Goal: Task Accomplishment & Management: Use online tool/utility

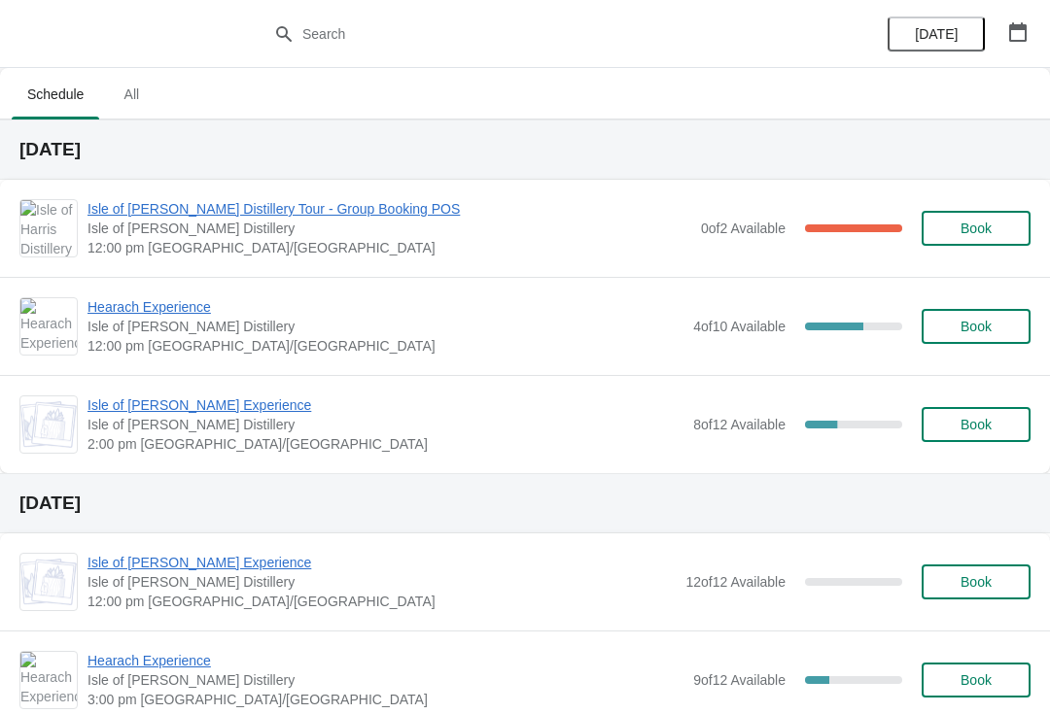
click at [198, 311] on span "Hearach Experience" at bounding box center [385, 306] width 596 height 19
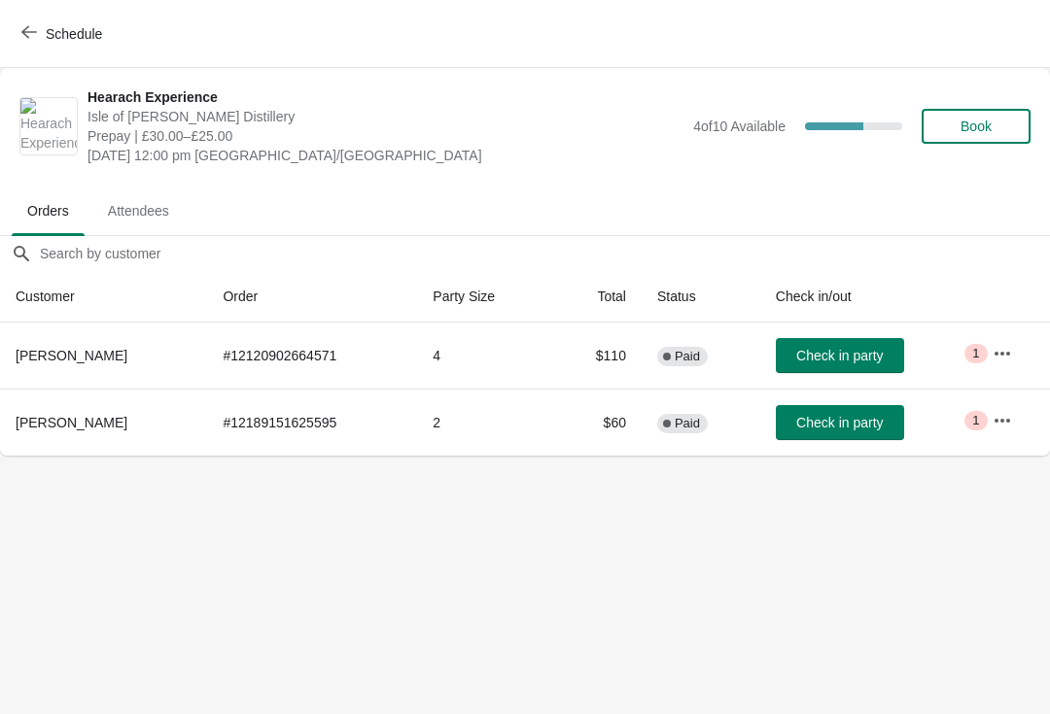
click at [34, 32] on icon "button" at bounding box center [29, 32] width 16 height 13
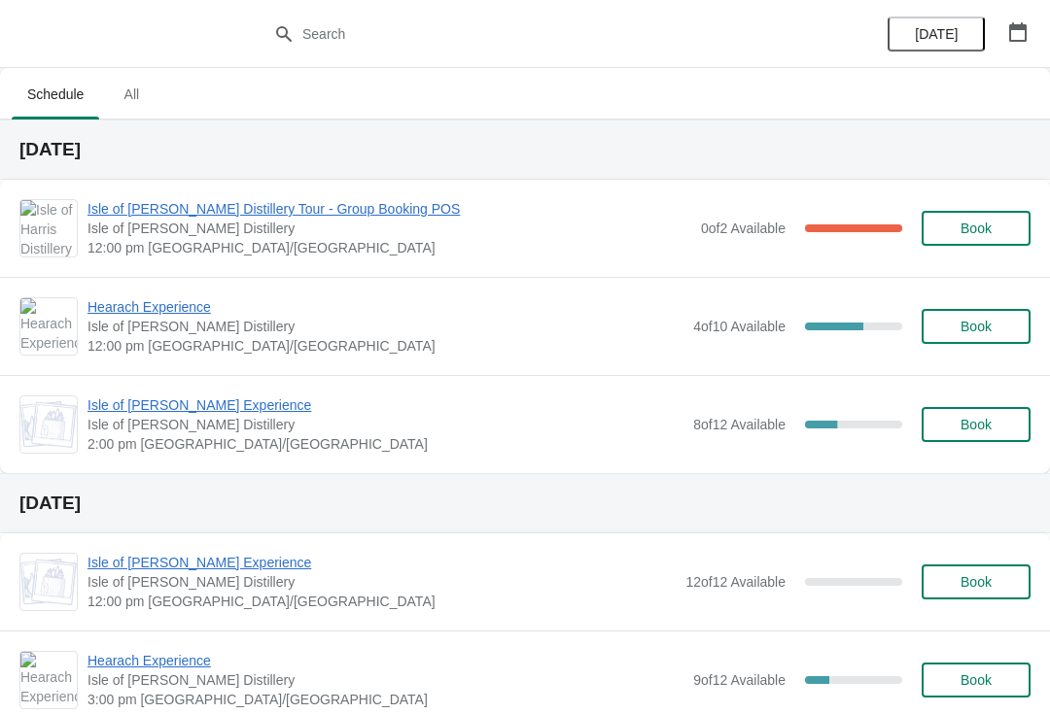
click at [252, 410] on span "Isle of [PERSON_NAME] Experience" at bounding box center [385, 405] width 596 height 19
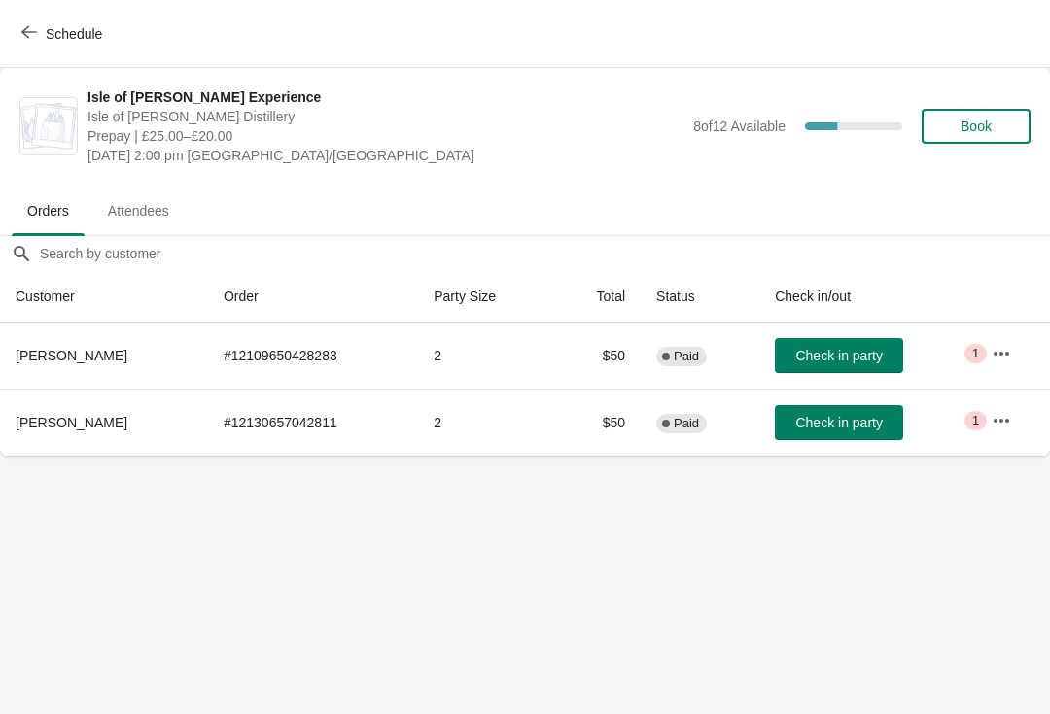
click at [35, 31] on icon "button" at bounding box center [29, 32] width 16 height 16
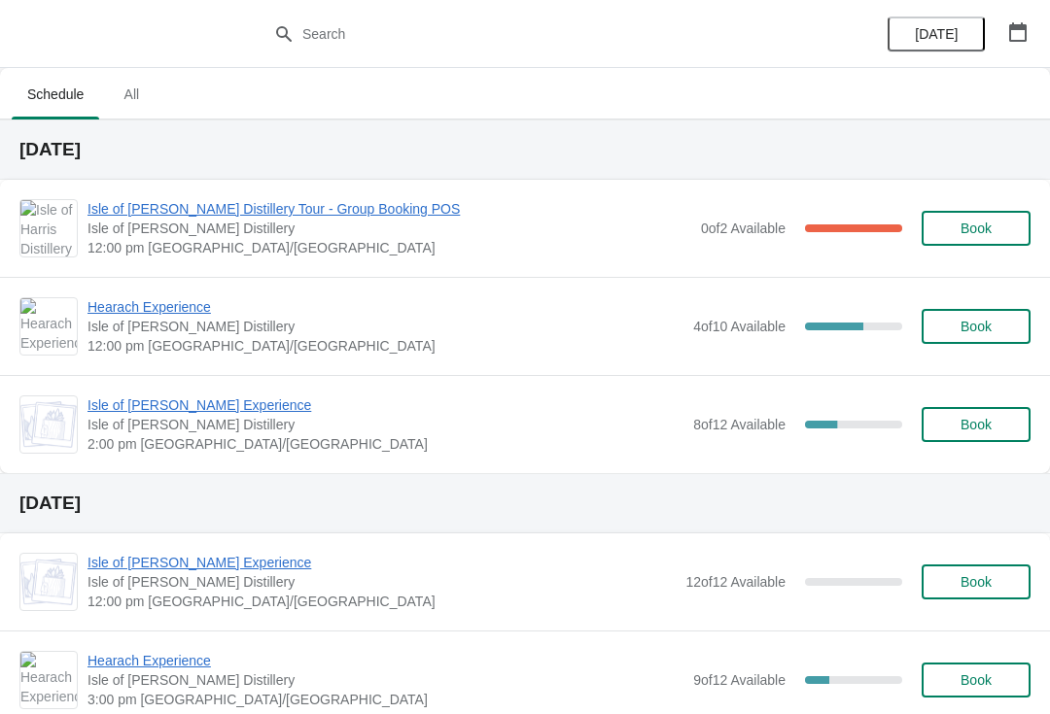
click at [211, 314] on span "Hearach Experience" at bounding box center [385, 306] width 596 height 19
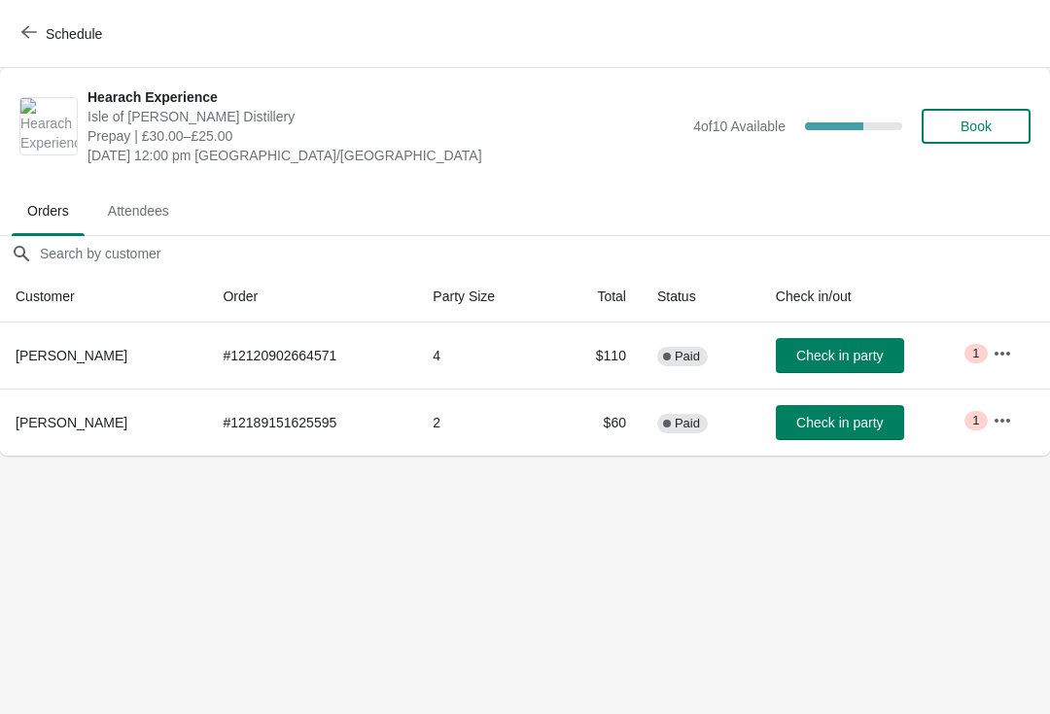
click at [35, 28] on icon "button" at bounding box center [29, 32] width 16 height 16
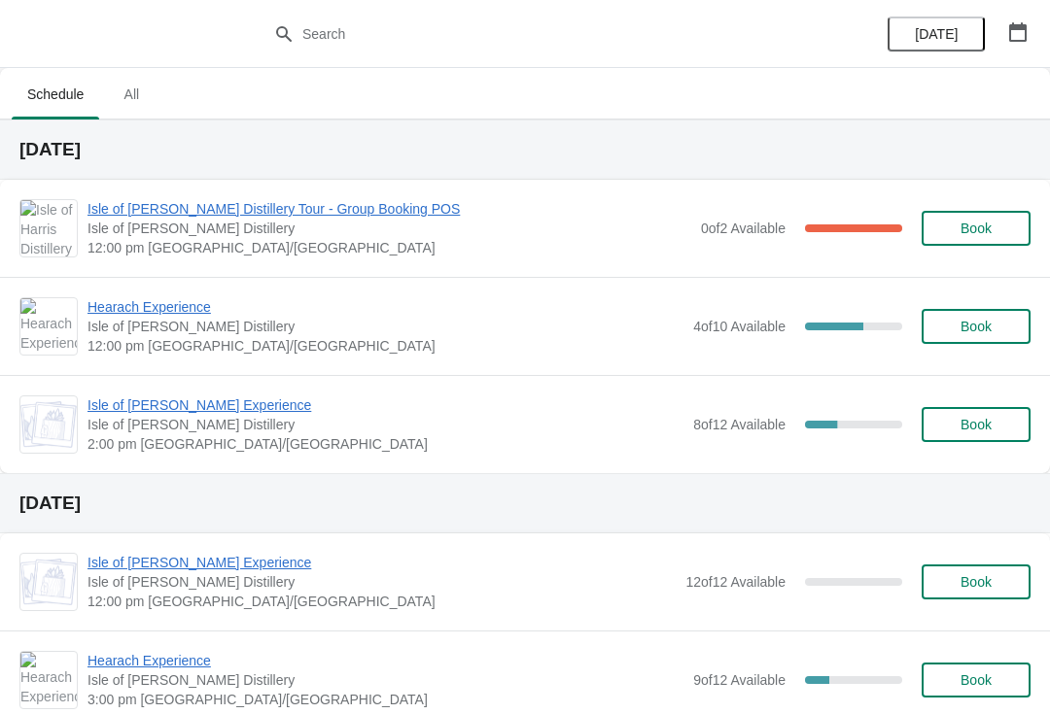
click at [351, 209] on span "Isle of [PERSON_NAME] Distillery Tour - Group Booking POS" at bounding box center [389, 208] width 604 height 19
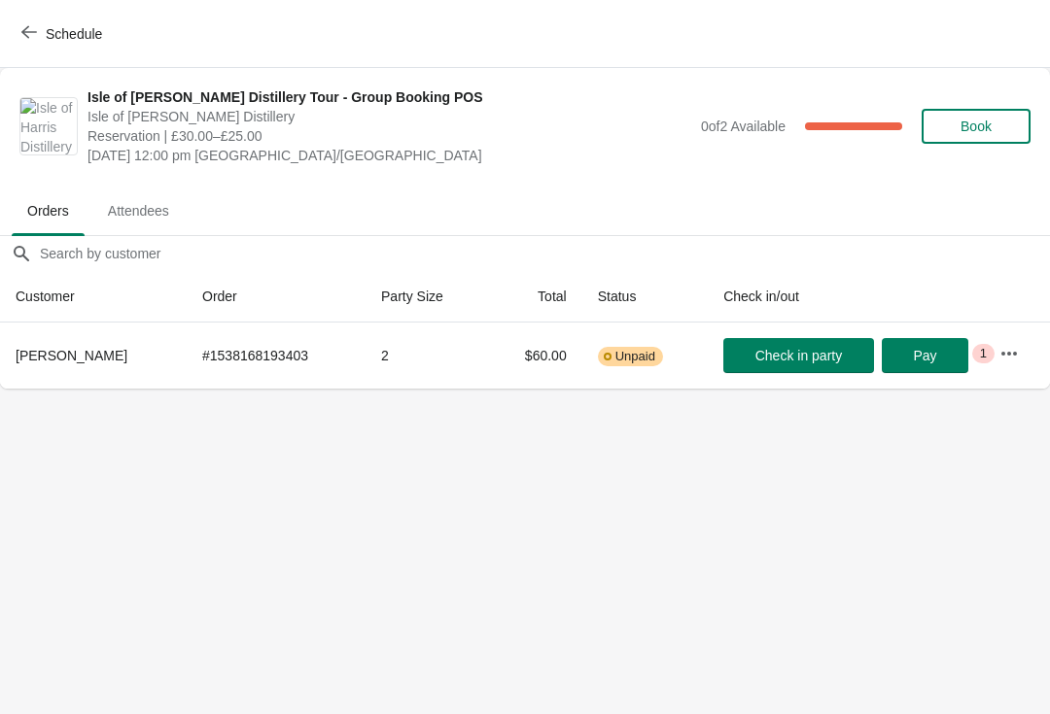
click at [34, 32] on icon "button" at bounding box center [29, 32] width 16 height 13
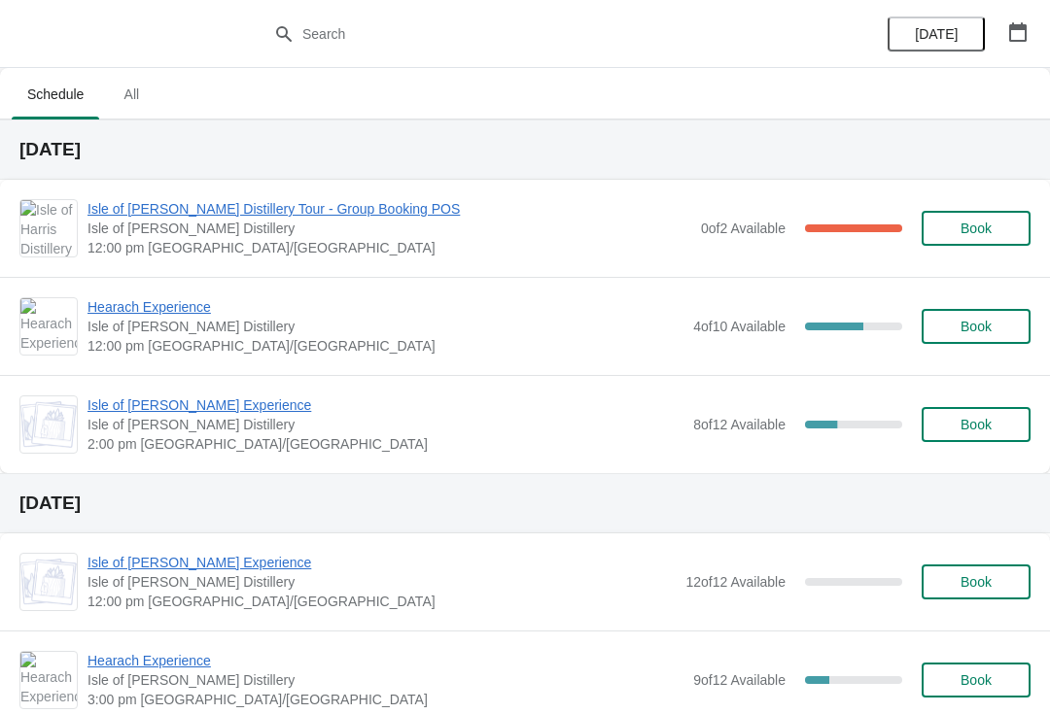
click at [232, 411] on span "Isle of [PERSON_NAME] Experience" at bounding box center [385, 405] width 596 height 19
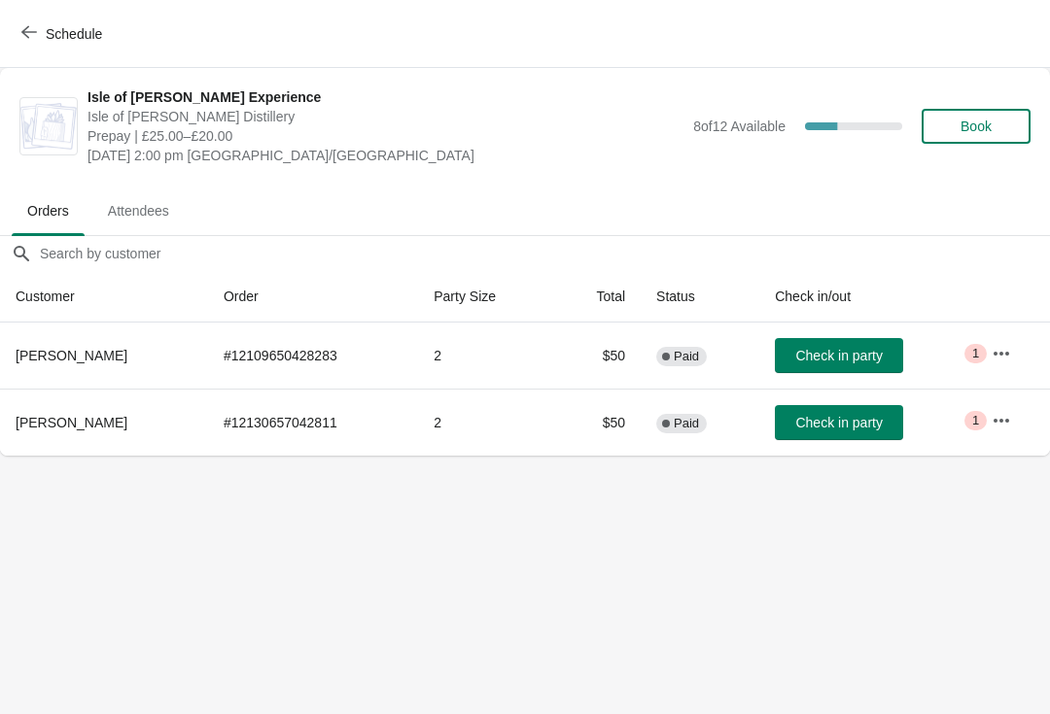
click at [30, 43] on button "Schedule" at bounding box center [64, 34] width 108 height 35
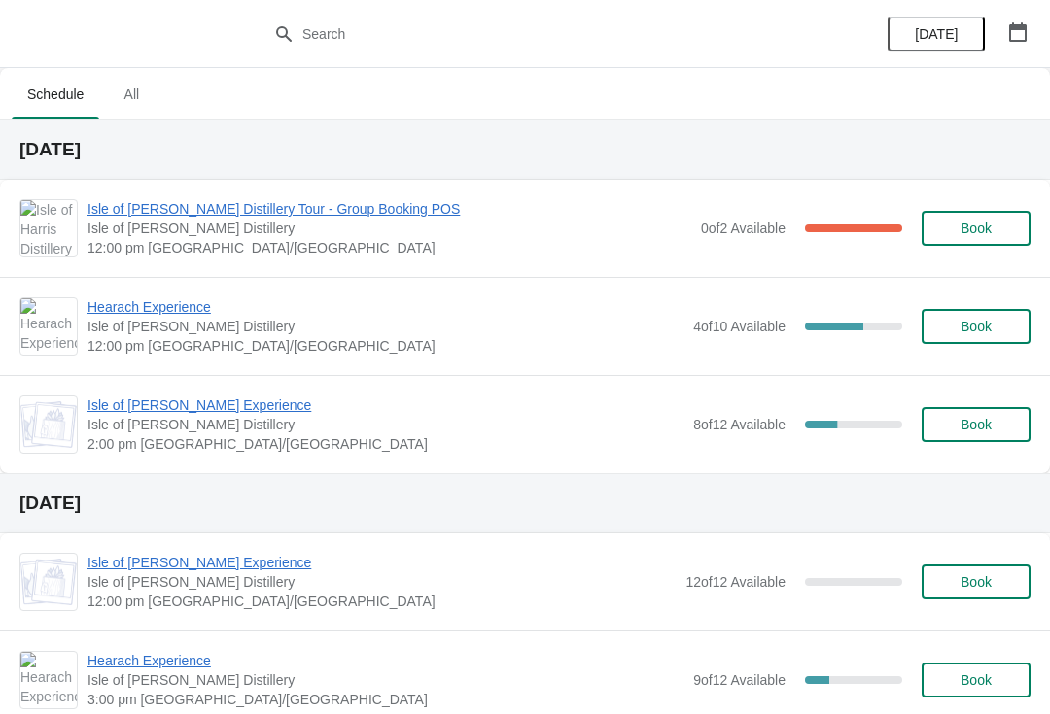
click at [193, 309] on span "Hearach Experience" at bounding box center [385, 306] width 596 height 19
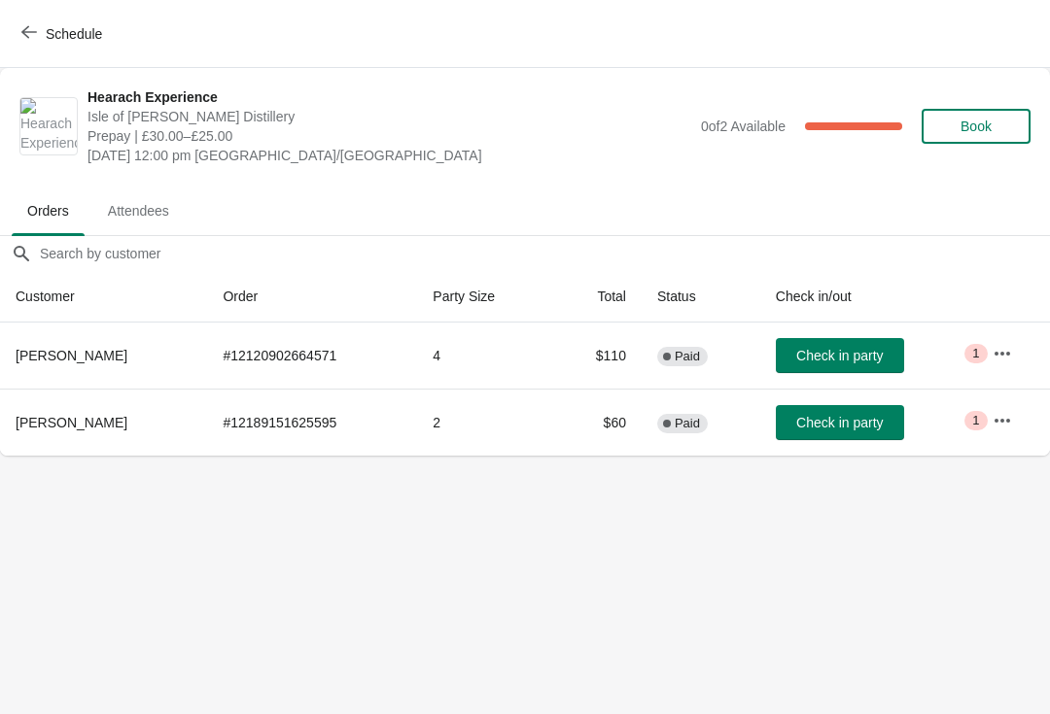
click at [1000, 352] on icon "button" at bounding box center [1001, 353] width 19 height 19
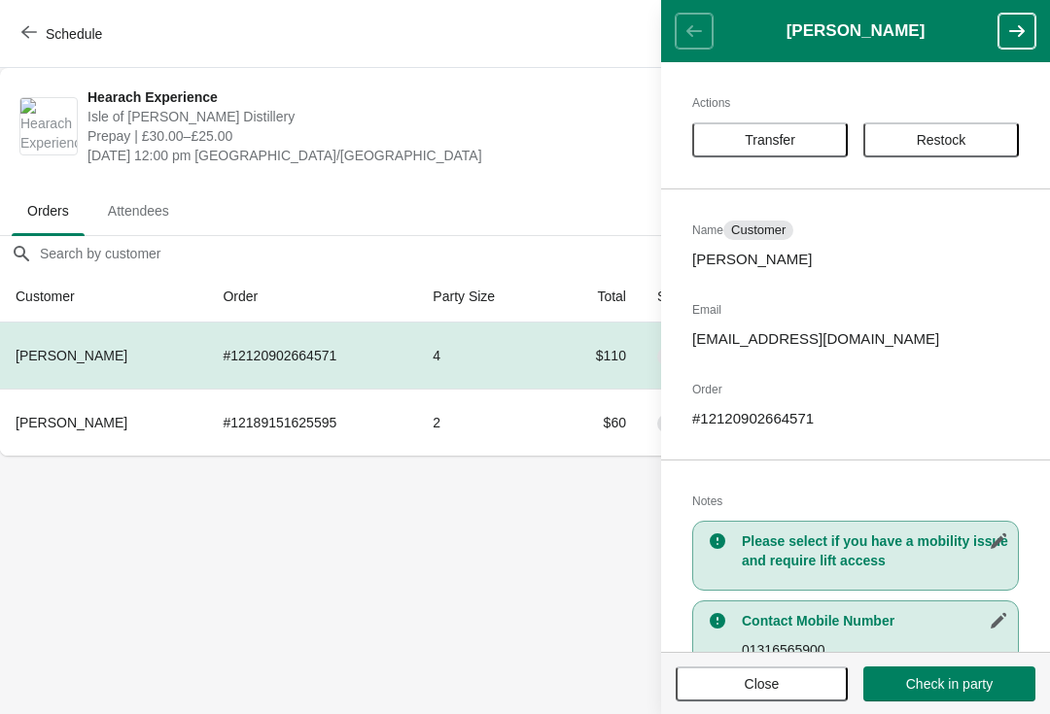
click at [534, 567] on body "Schedule Hearach Experience [GEOGRAPHIC_DATA][PERSON_NAME] Distillery Prepay | …" at bounding box center [525, 357] width 1050 height 714
click at [493, 550] on body "Schedule Hearach Experience [GEOGRAPHIC_DATA][PERSON_NAME] Distillery Prepay | …" at bounding box center [525, 357] width 1050 height 714
click at [560, 192] on ul "Orders Attendees" at bounding box center [525, 210] width 1034 height 51
click at [33, 25] on icon "button" at bounding box center [29, 32] width 16 height 16
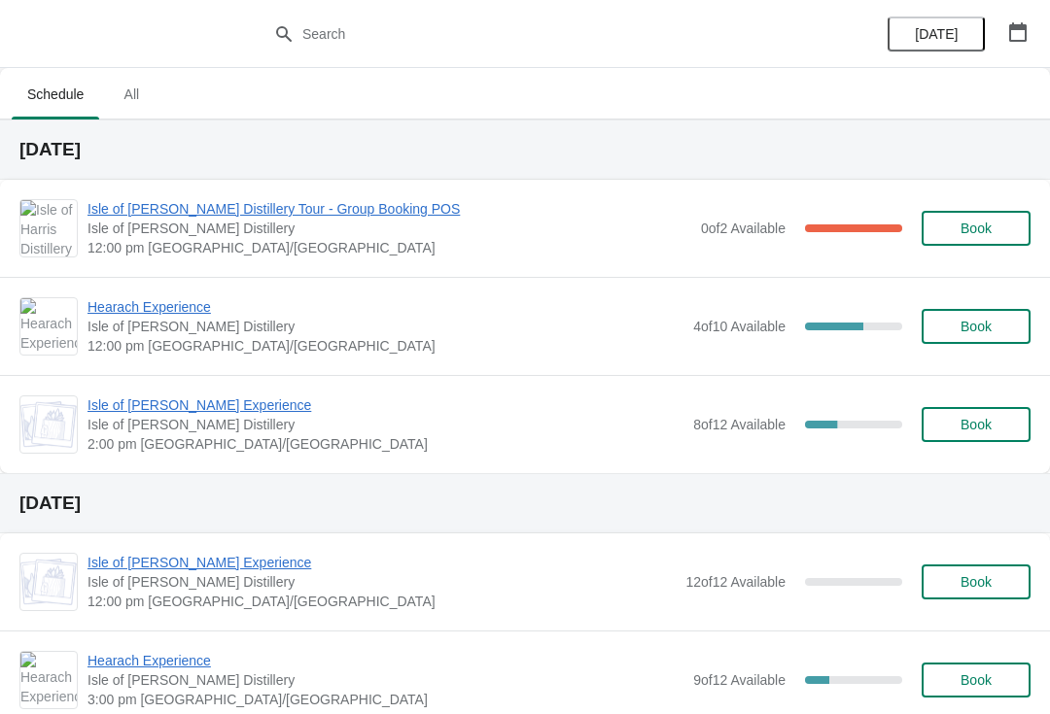
click at [209, 298] on span "Hearach Experience" at bounding box center [385, 306] width 596 height 19
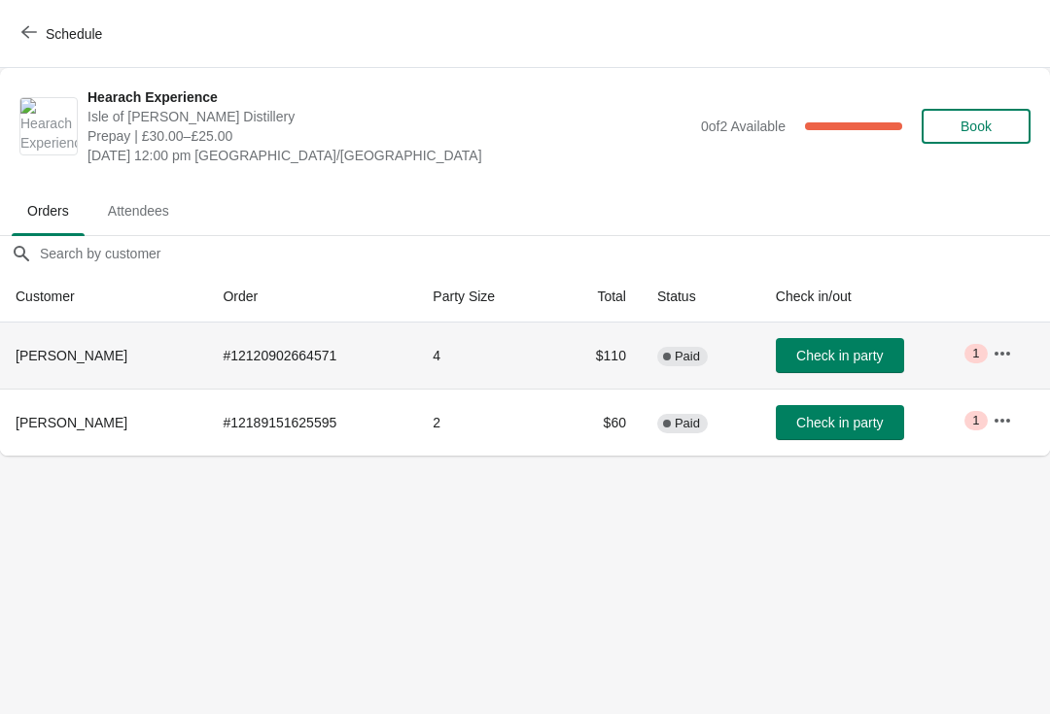
click at [1009, 350] on icon "button" at bounding box center [1001, 353] width 19 height 19
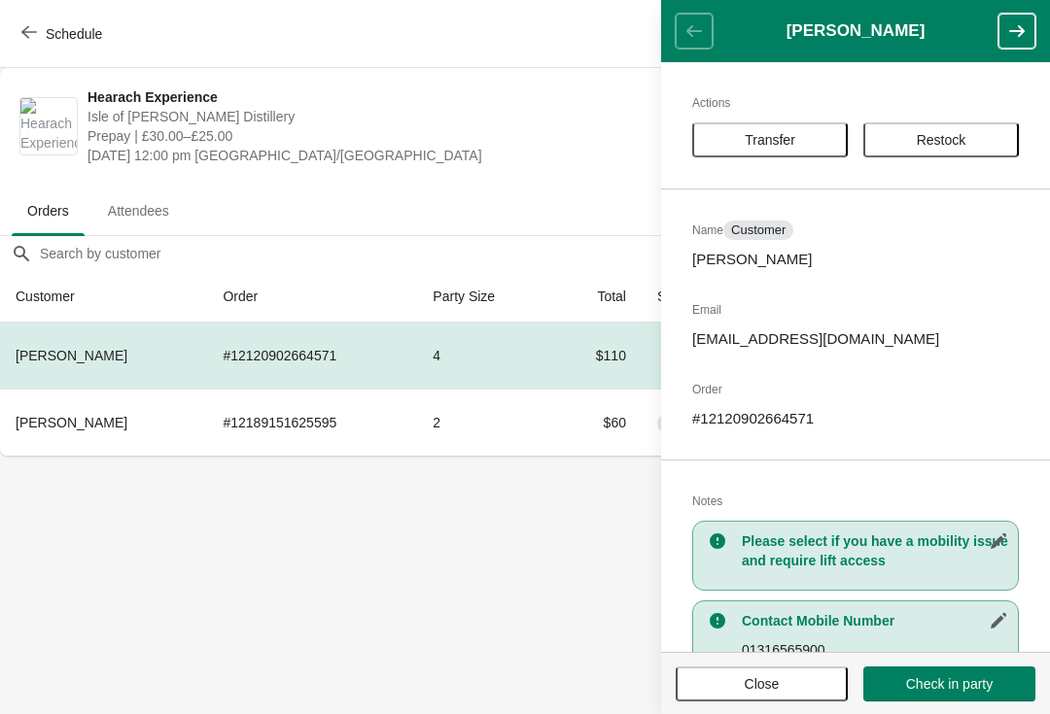
click at [533, 533] on body "Schedule Hearach Experience [GEOGRAPHIC_DATA][PERSON_NAME] Distillery Prepay | …" at bounding box center [525, 357] width 1050 height 714
click at [28, 31] on icon "button" at bounding box center [29, 32] width 16 height 16
